Goal: Task Accomplishment & Management: Use online tool/utility

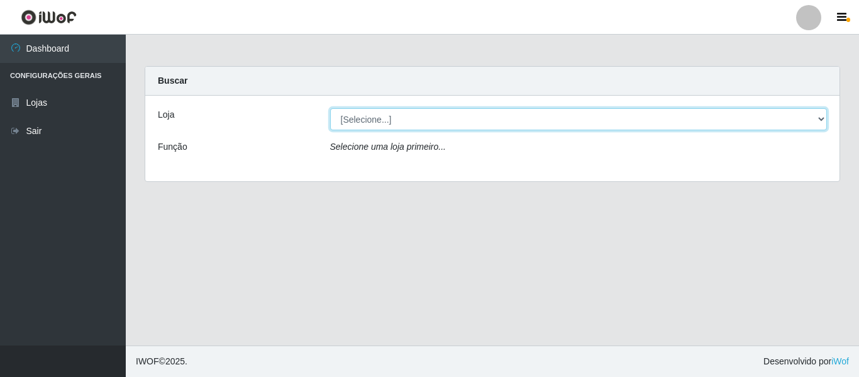
drag, startPoint x: 822, startPoint y: 119, endPoint x: 810, endPoint y: 128, distance: 14.3
click at [822, 119] on select "[Selecione...] Hiper Queiroz - [GEOGRAPHIC_DATA]" at bounding box center [579, 119] width 498 height 22
select select "497"
click at [330, 108] on select "[Selecione...] Hiper Queiroz - [GEOGRAPHIC_DATA]" at bounding box center [579, 119] width 498 height 22
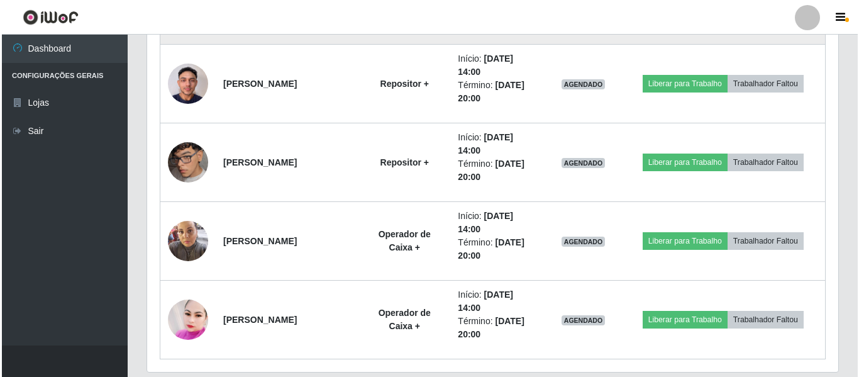
scroll to position [628, 0]
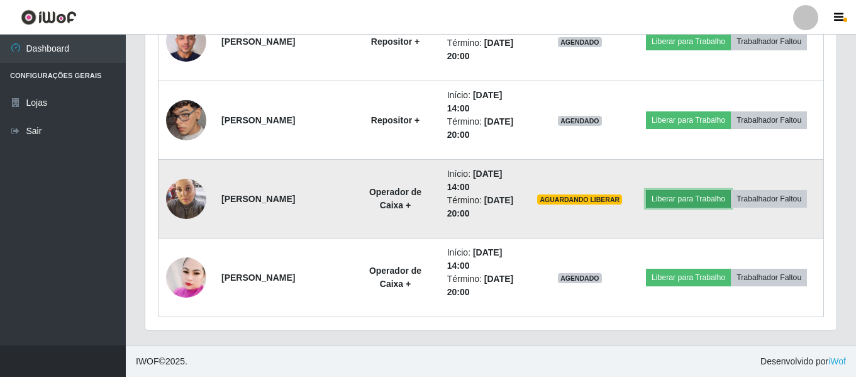
click at [731, 190] on button "Liberar para Trabalho" at bounding box center [688, 199] width 85 height 18
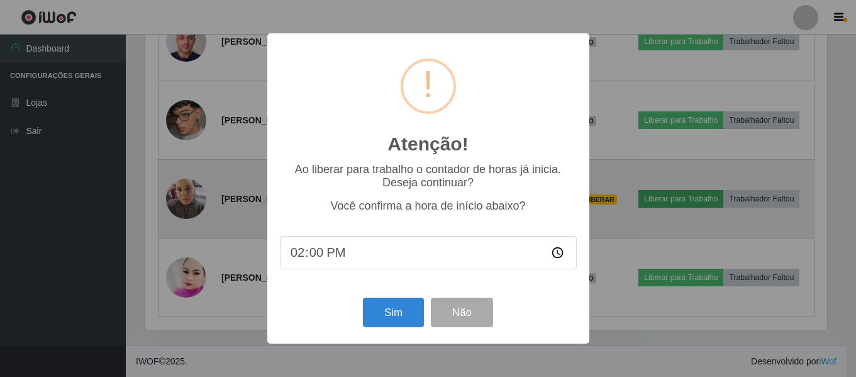
scroll to position [261, 685]
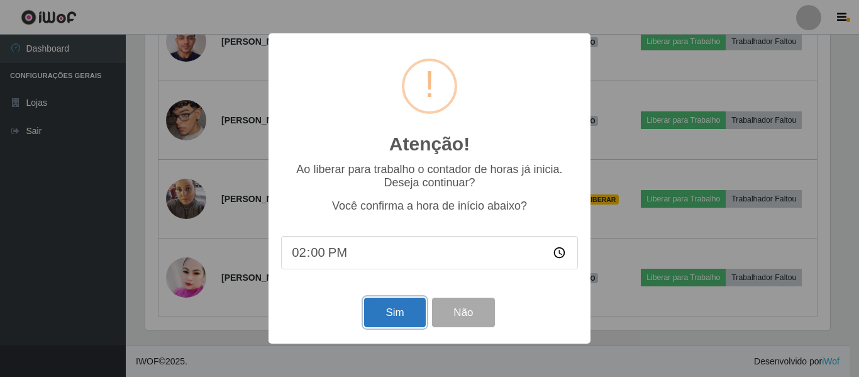
click at [389, 322] on button "Sim" at bounding box center [394, 313] width 61 height 30
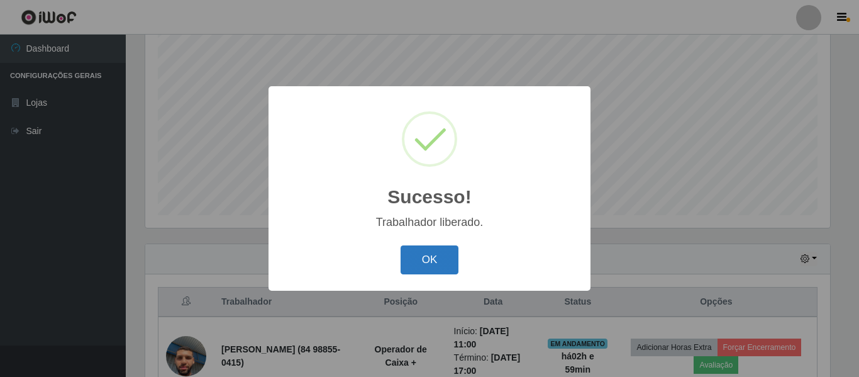
click at [445, 257] on button "OK" at bounding box center [430, 260] width 59 height 30
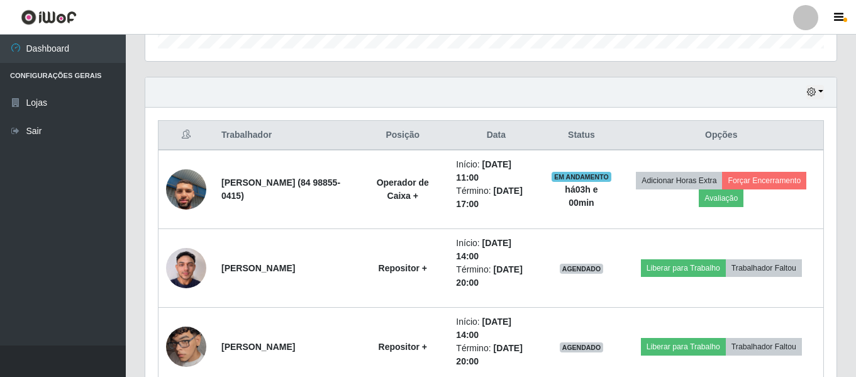
scroll to position [423, 0]
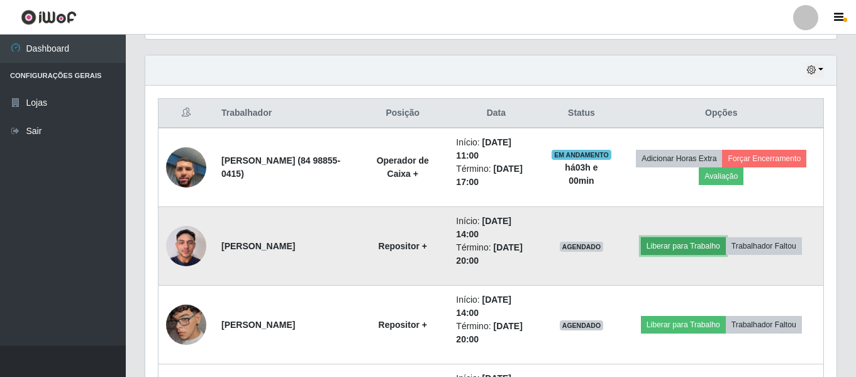
click at [672, 245] on button "Liberar para Trabalho" at bounding box center [683, 246] width 85 height 18
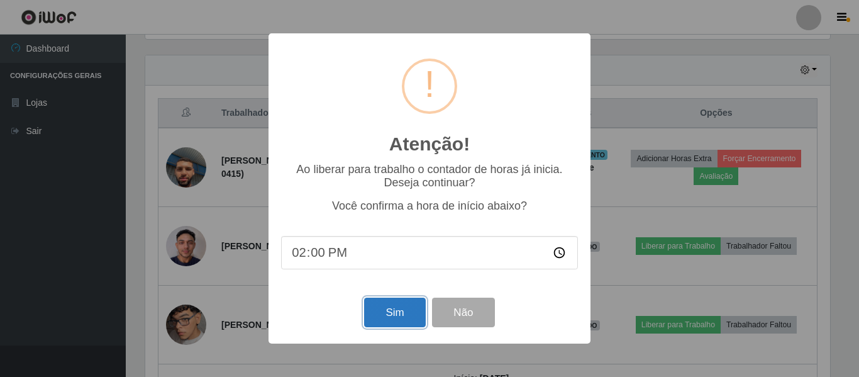
click at [396, 314] on button "Sim" at bounding box center [394, 313] width 61 height 30
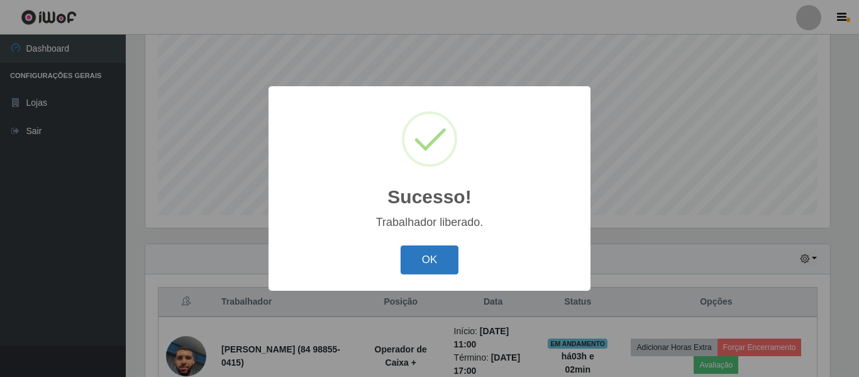
click at [442, 250] on button "OK" at bounding box center [430, 260] width 59 height 30
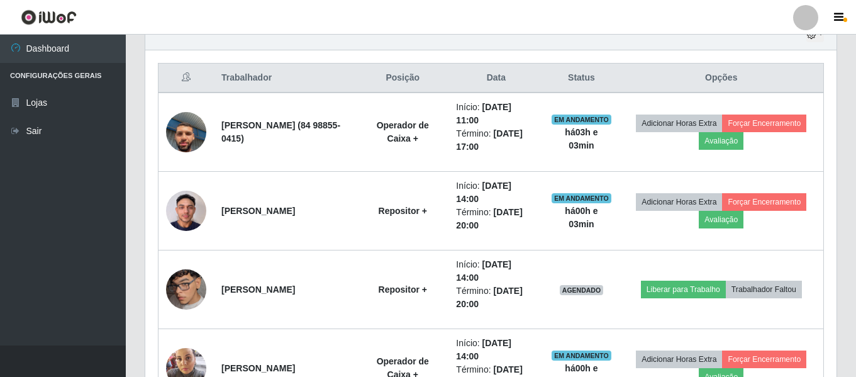
scroll to position [486, 0]
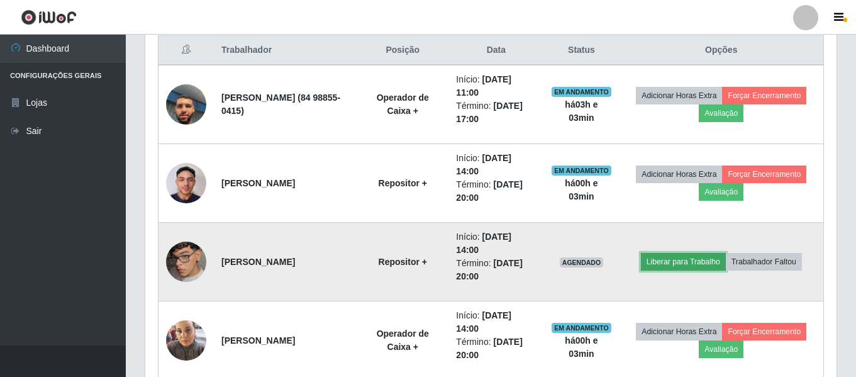
click at [684, 260] on button "Liberar para Trabalho" at bounding box center [683, 262] width 85 height 18
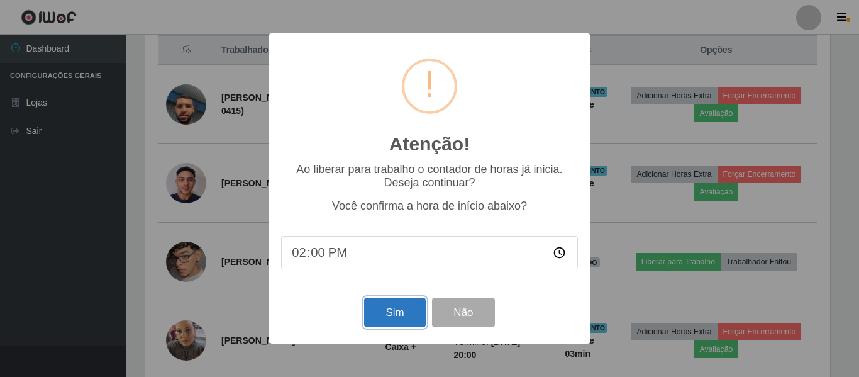
click at [394, 309] on button "Sim" at bounding box center [394, 313] width 61 height 30
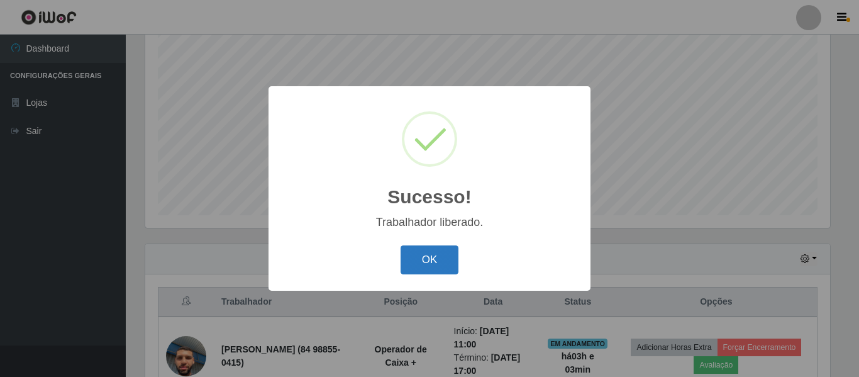
click at [424, 259] on button "OK" at bounding box center [430, 260] width 59 height 30
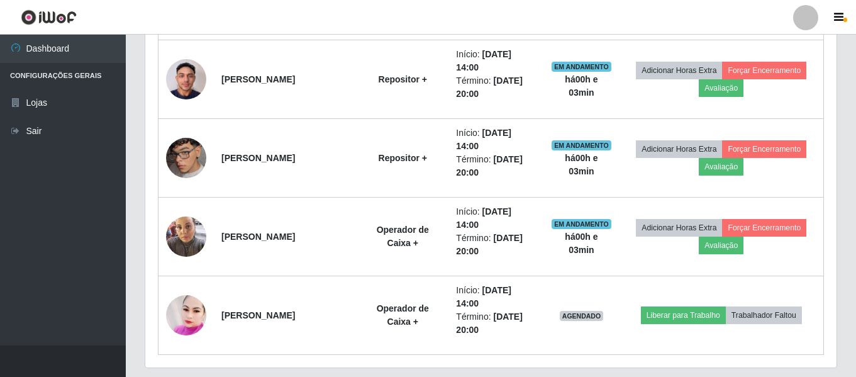
scroll to position [612, 0]
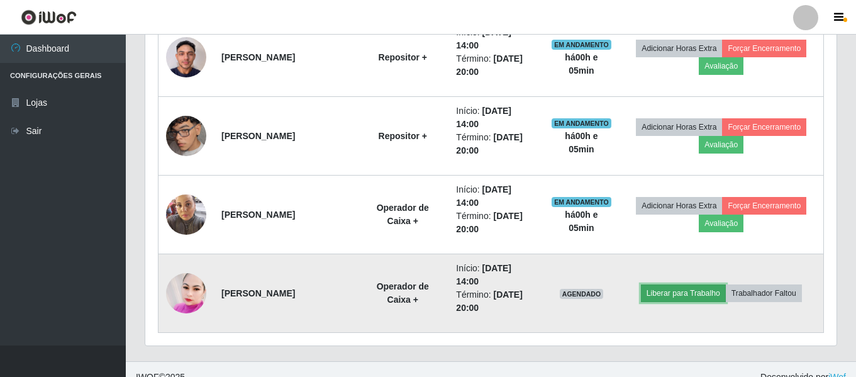
click at [704, 294] on button "Liberar para Trabalho" at bounding box center [683, 293] width 85 height 18
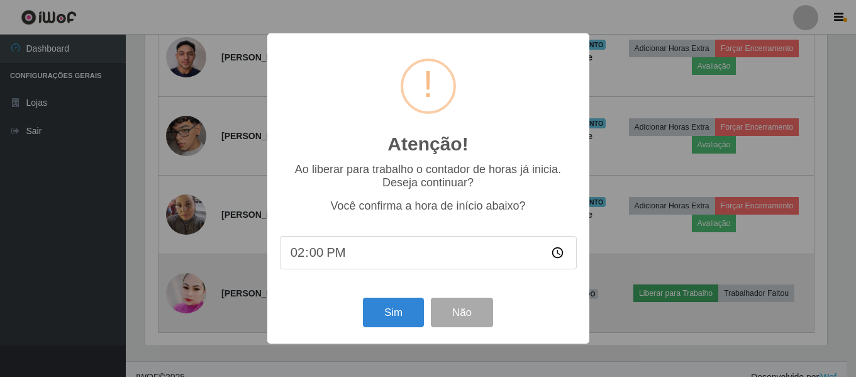
scroll to position [261, 685]
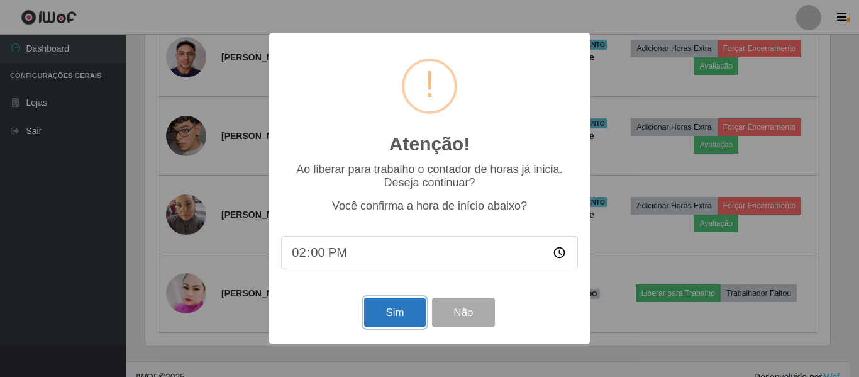
click at [393, 308] on button "Sim" at bounding box center [394, 313] width 61 height 30
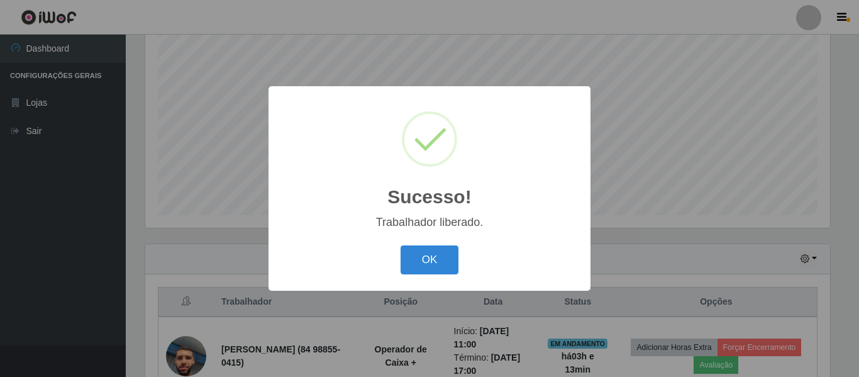
click at [401, 245] on button "OK" at bounding box center [430, 260] width 59 height 30
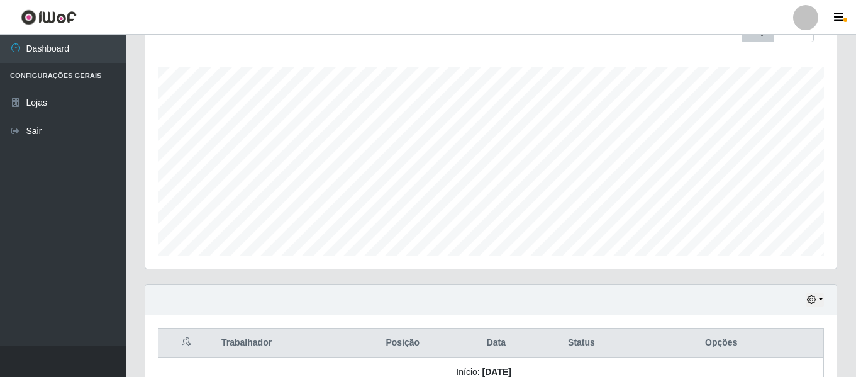
scroll to position [172, 0]
